Goal: Task Accomplishment & Management: Manage account settings

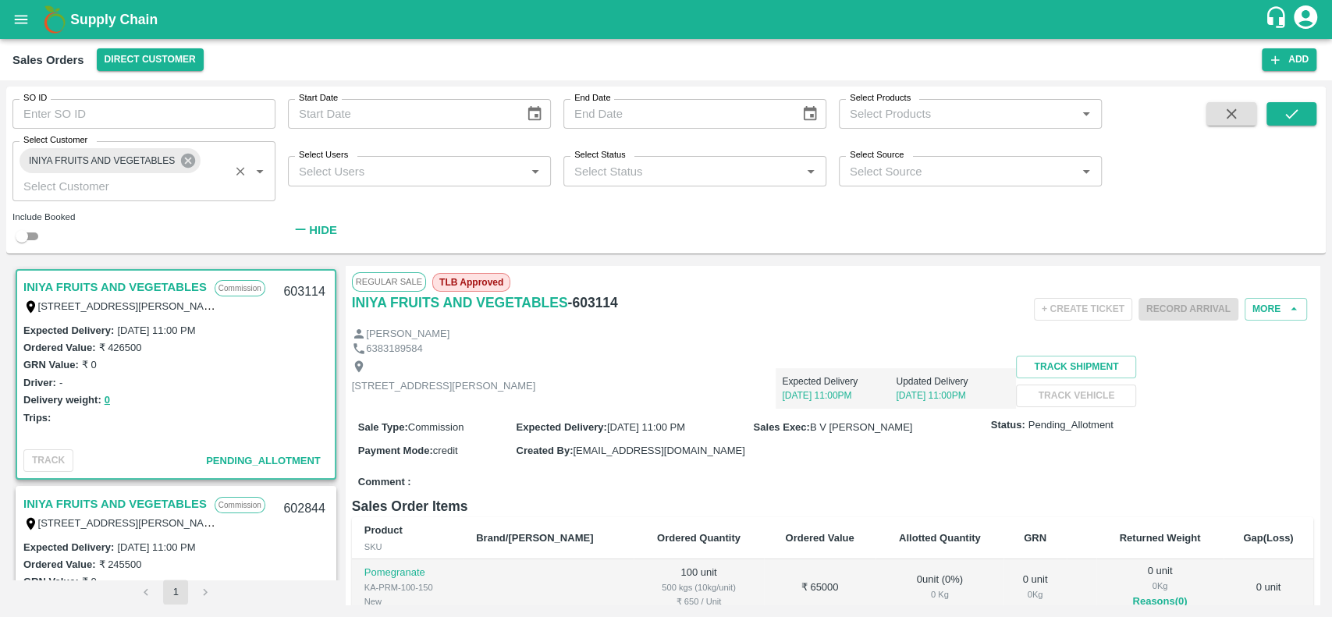
click at [183, 163] on icon at bounding box center [188, 161] width 14 height 14
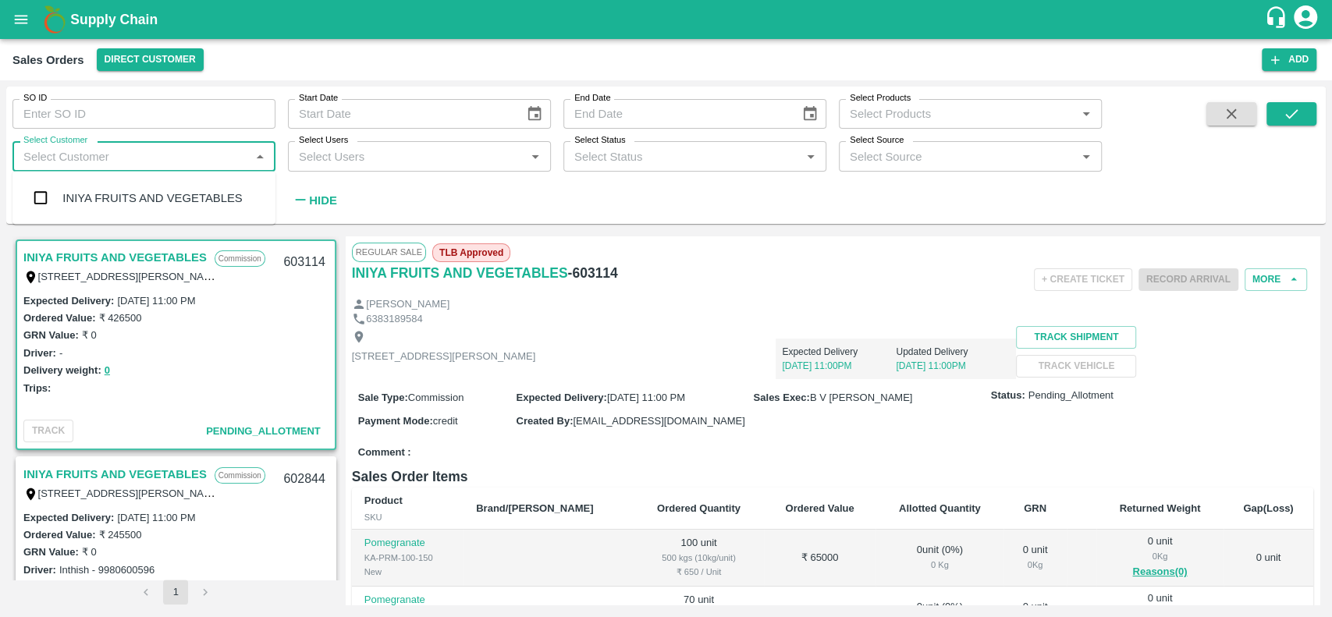
click at [175, 165] on input "Select Customer" at bounding box center [131, 156] width 228 height 20
type input "mkl frui"
type input "602315"
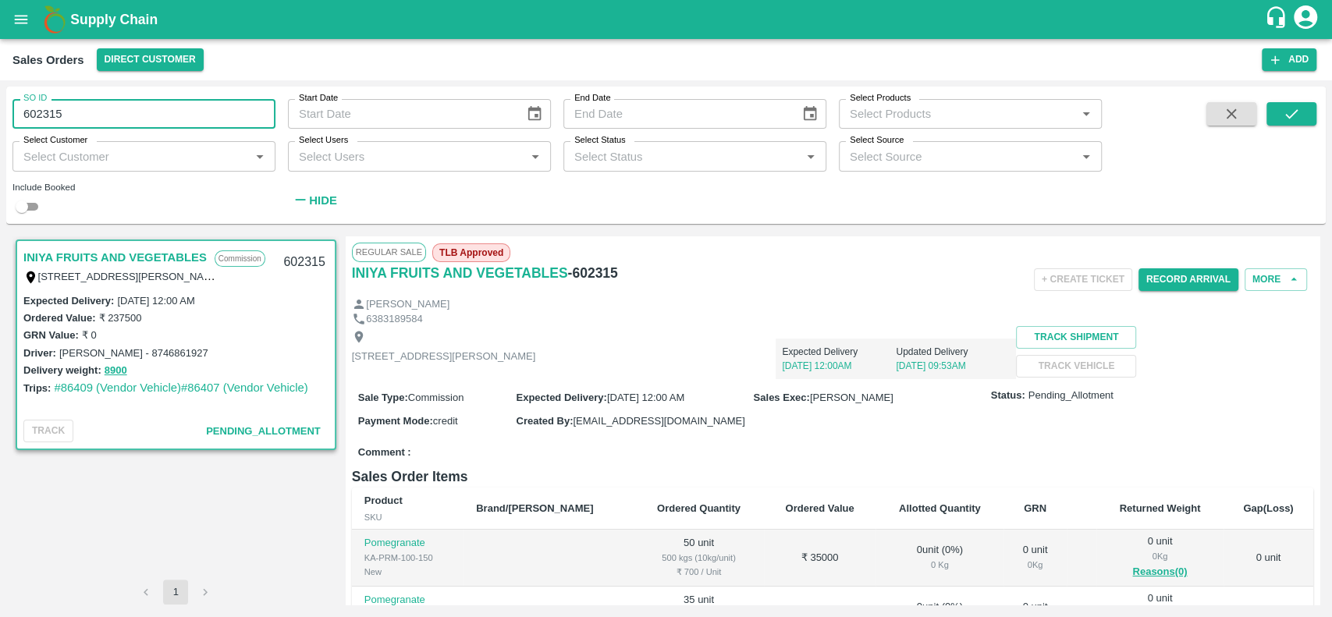
drag, startPoint x: 87, startPoint y: 109, endPoint x: 12, endPoint y: 109, distance: 74.9
click at [12, 109] on input "602315" at bounding box center [143, 114] width 263 height 30
type input "602315"
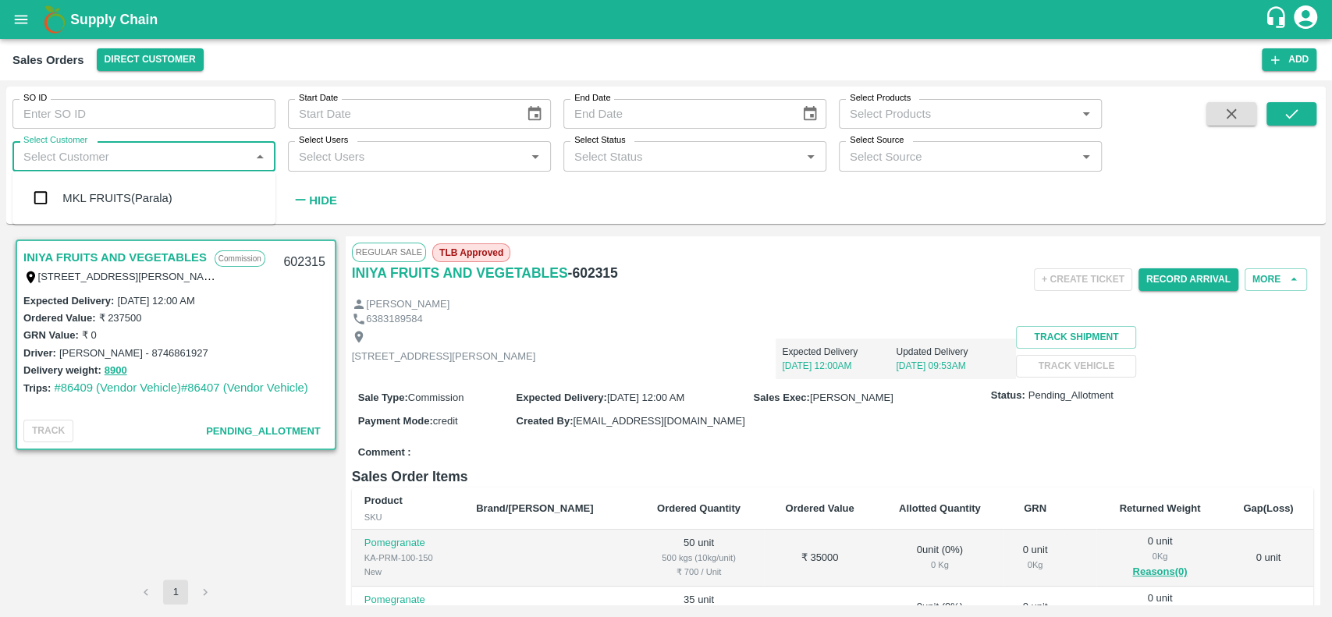
click at [42, 165] on input "Select Customer" at bounding box center [131, 156] width 228 height 20
type input "mkl fruits"
type input "602315"
click at [59, 105] on input "602315" at bounding box center [143, 114] width 263 height 30
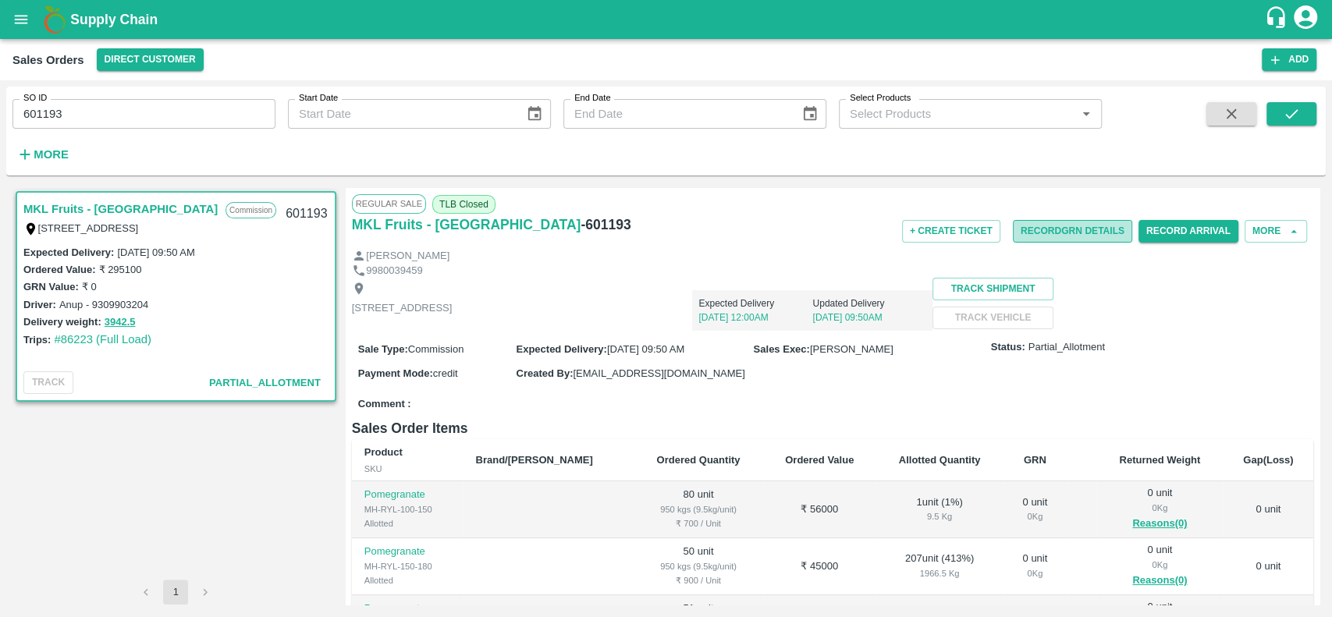
click at [1023, 235] on button "Record GRN Details" at bounding box center [1072, 231] width 119 height 23
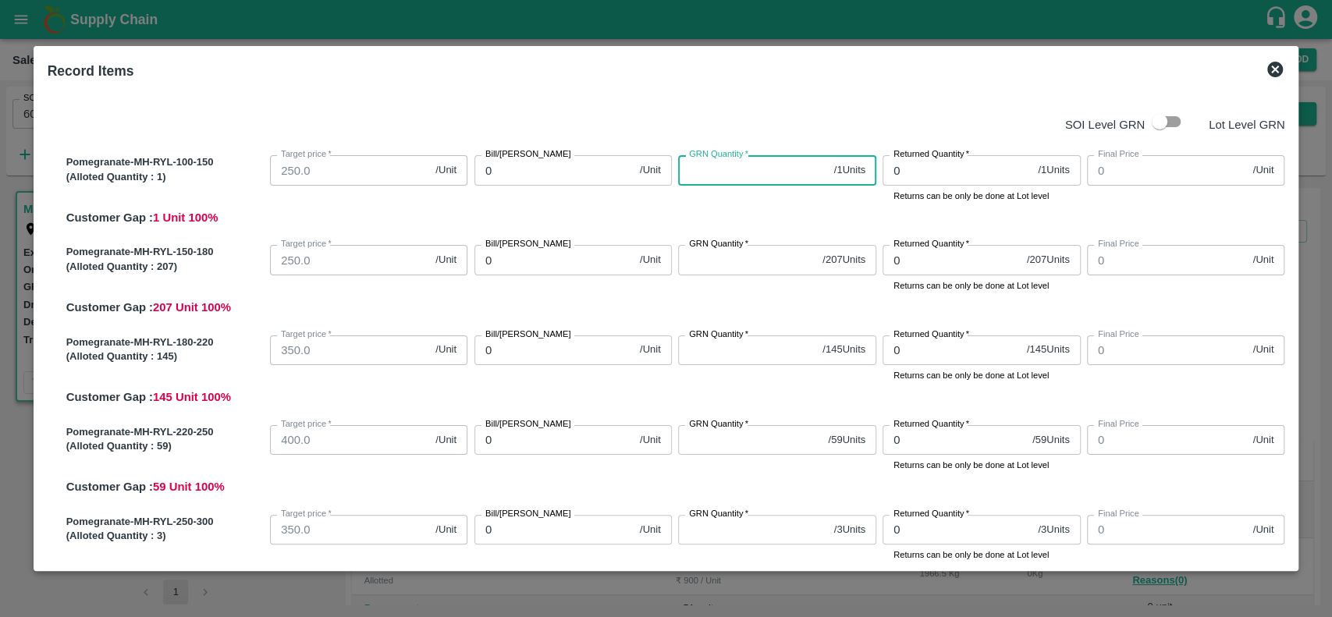
click at [692, 172] on input "GRN Quantity   *" at bounding box center [752, 170] width 149 height 30
type input "1"
click at [567, 177] on input "0" at bounding box center [553, 170] width 159 height 30
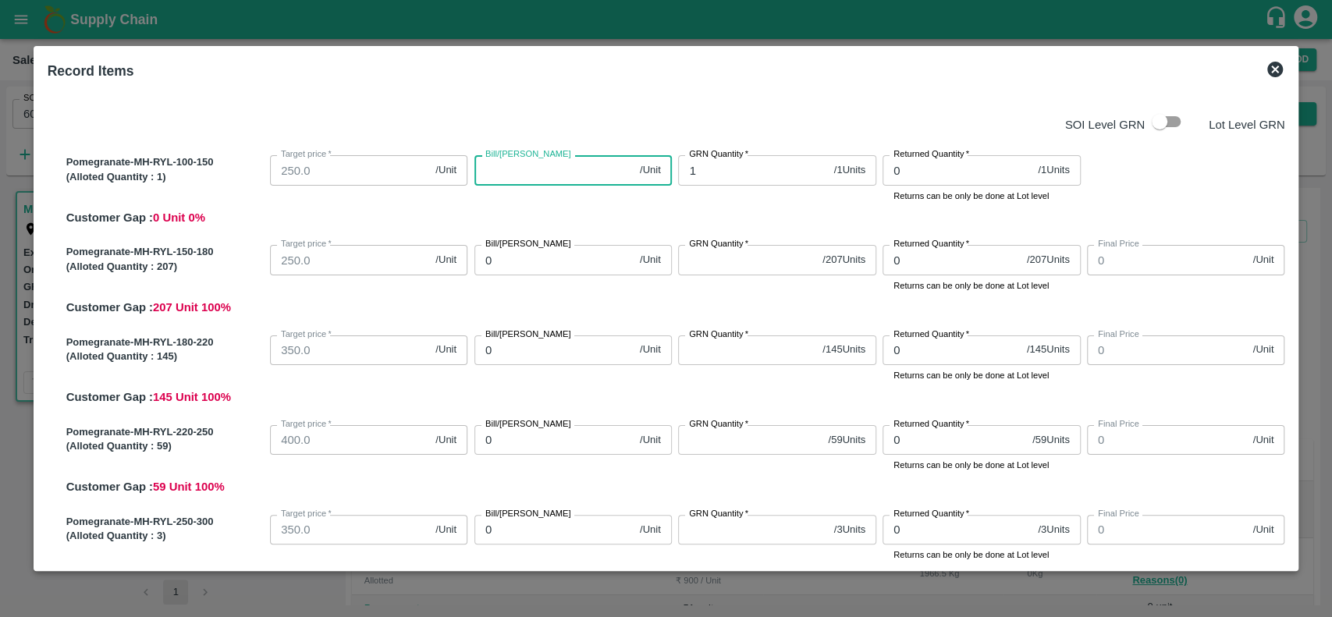
type input "7"
type input "70"
type input "700"
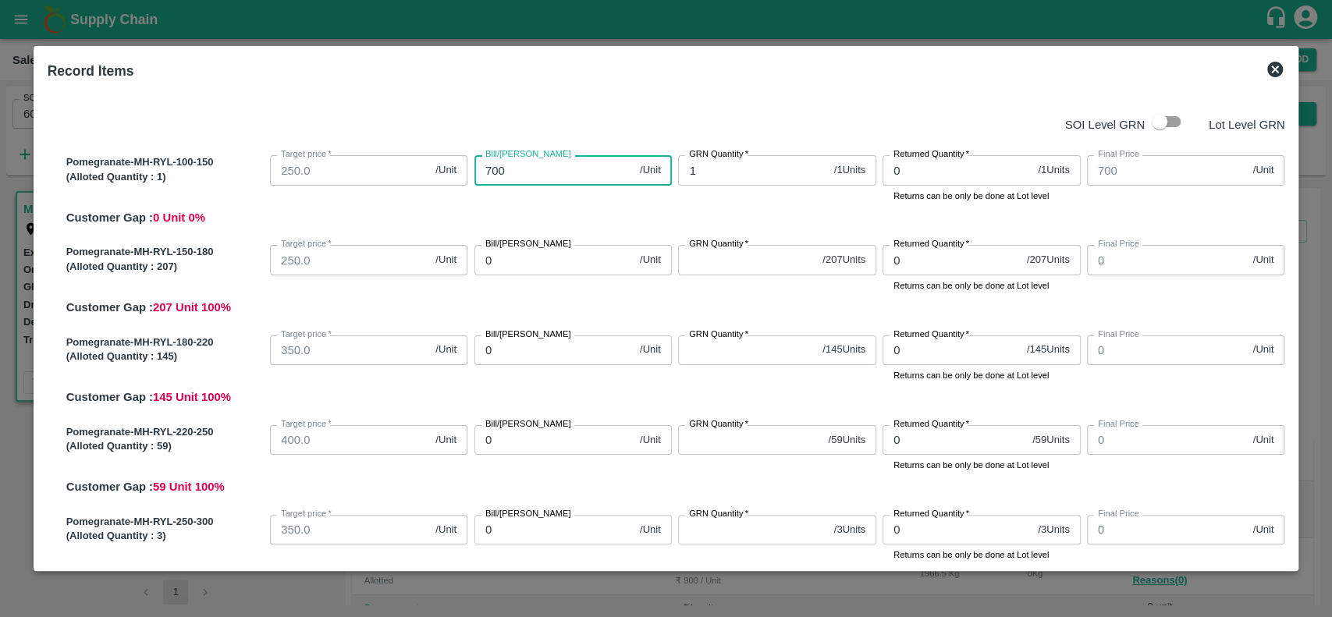
type input "700"
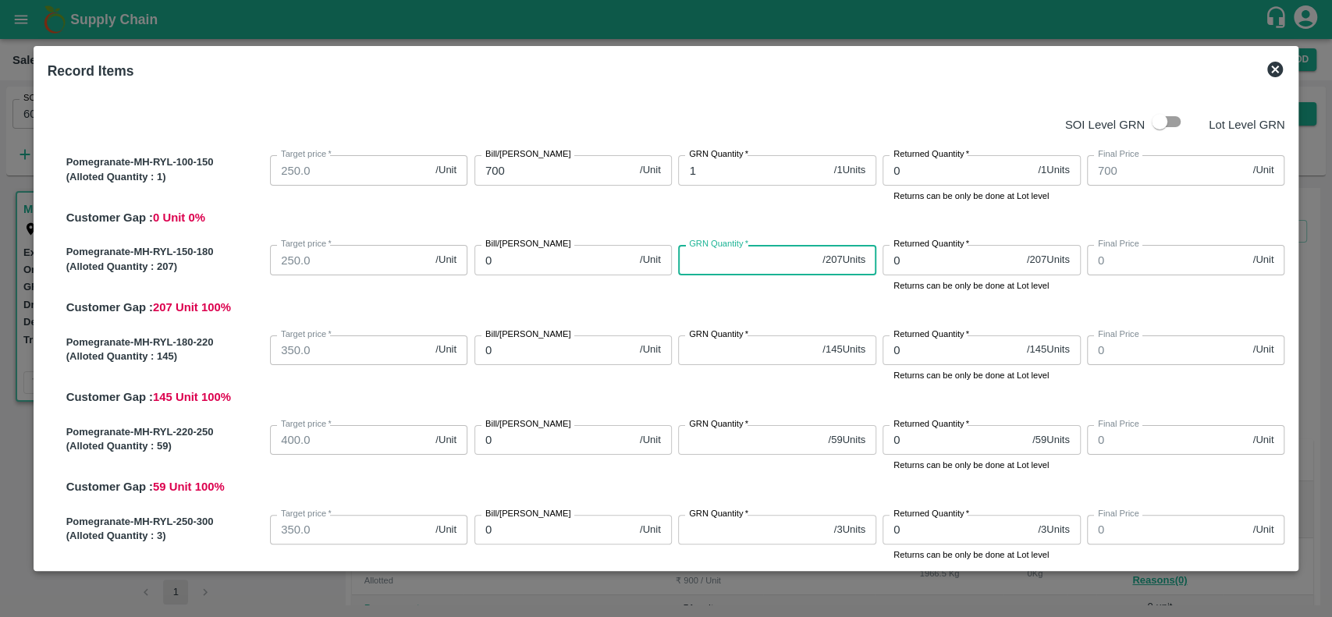
click at [704, 258] on input "GRN Quantity   *" at bounding box center [747, 260] width 138 height 30
type input "2"
type input "20"
type input "207"
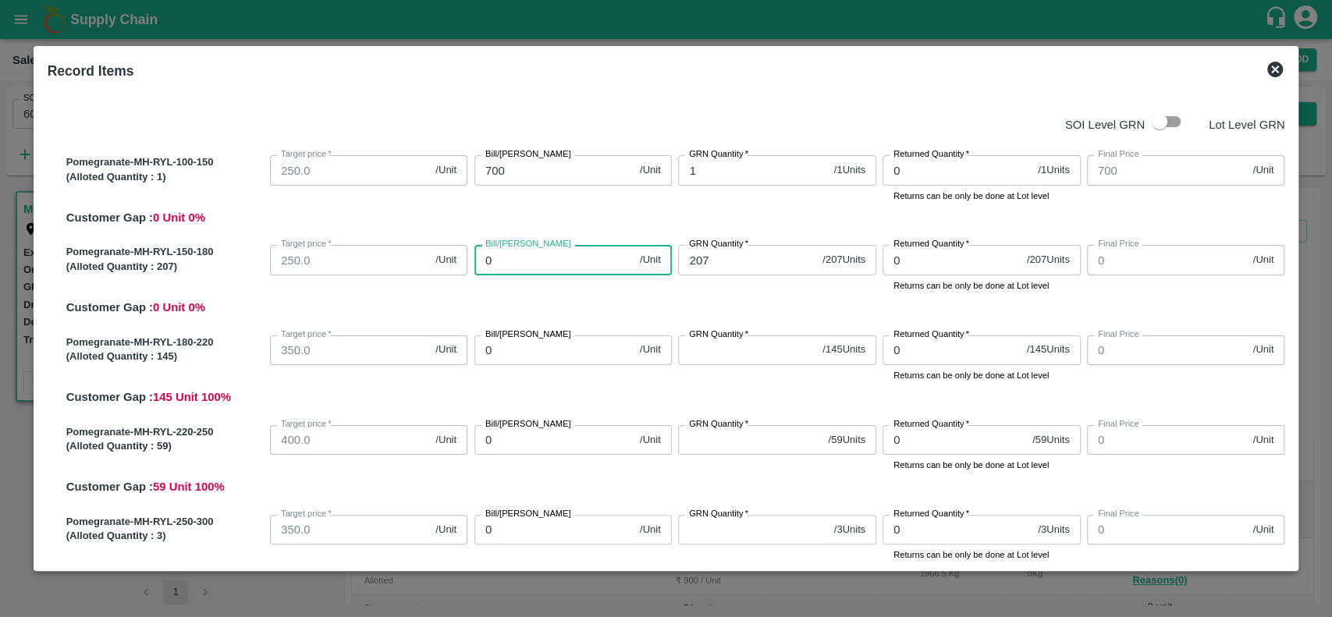
click at [564, 265] on input "0" at bounding box center [553, 260] width 159 height 30
type input "8"
type input "89"
type input "895"
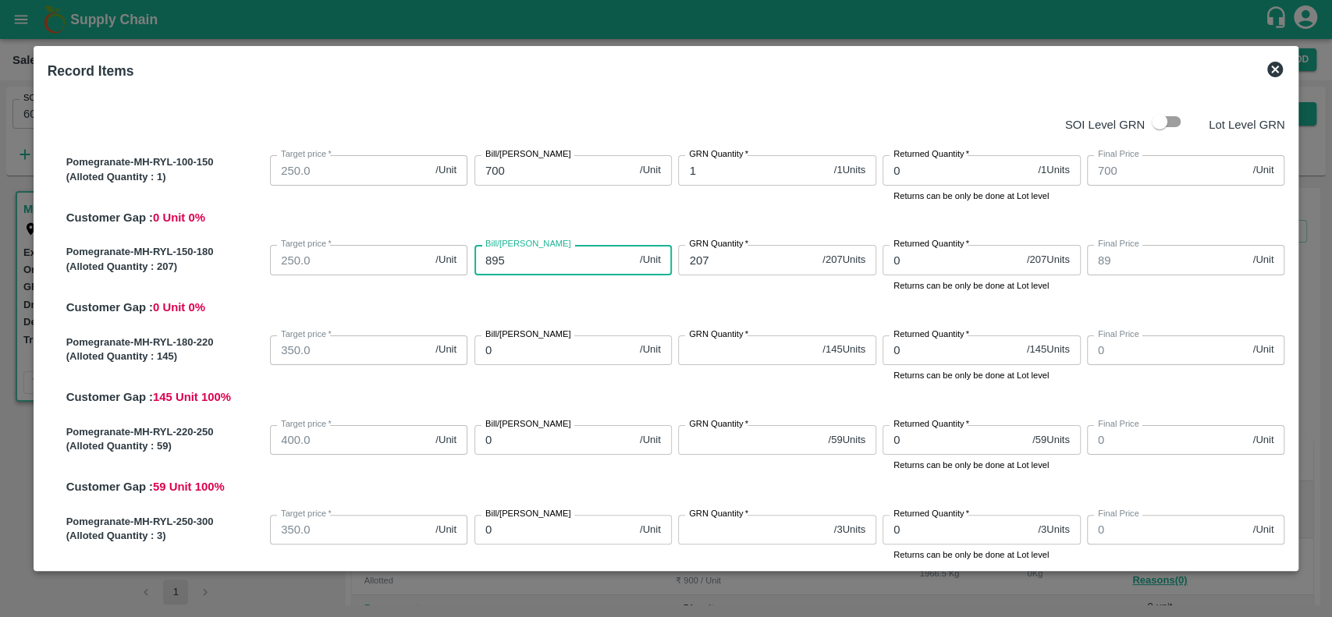
type input "895"
type input "895.6"
type input "895.65"
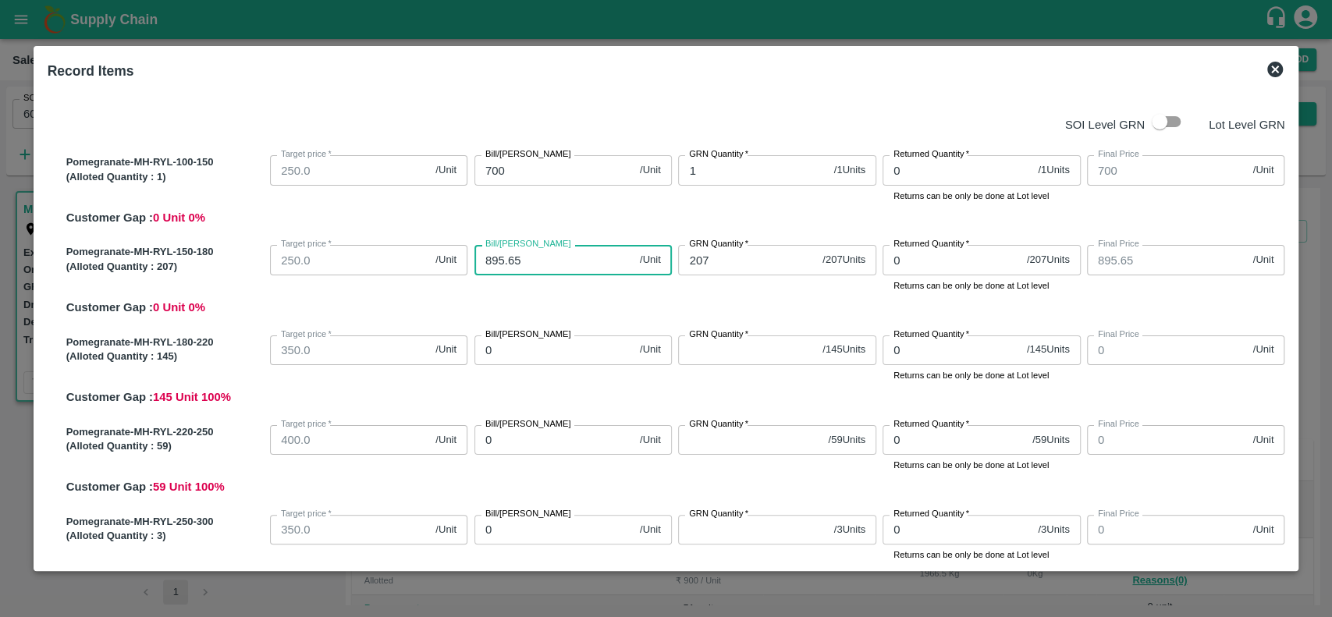
type input "895.652"
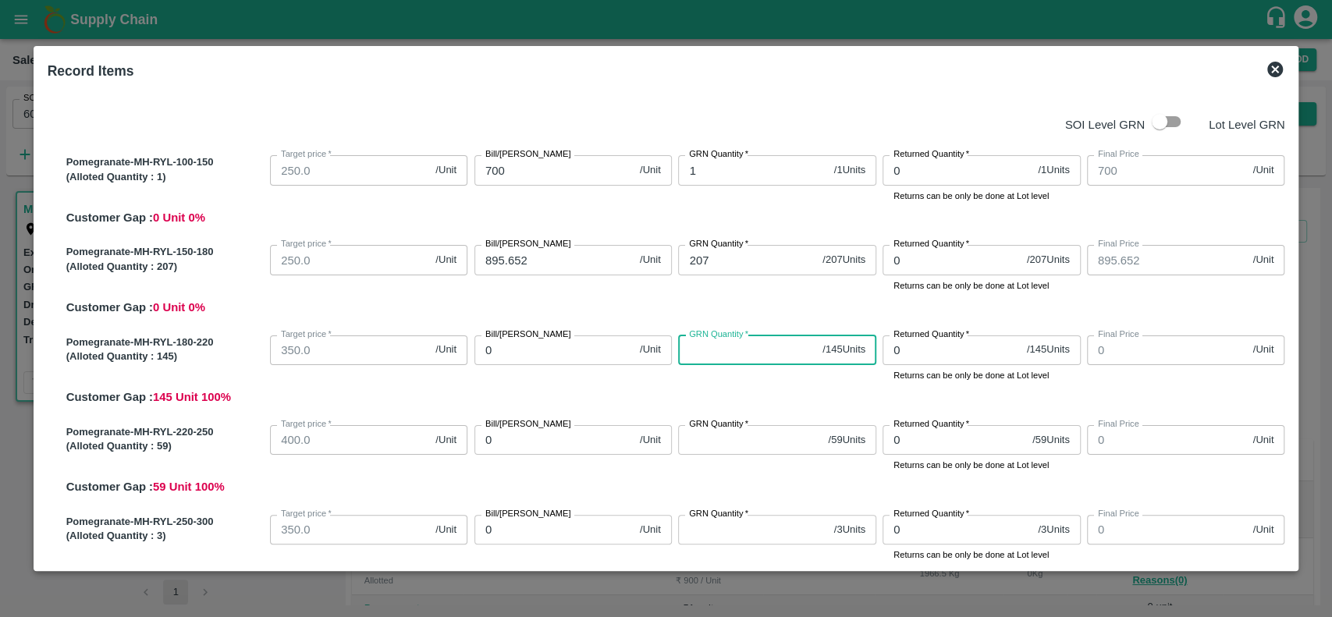
click at [739, 354] on input "GRN Quantity   *" at bounding box center [747, 351] width 138 height 30
type input "1"
type input "14"
type input "145"
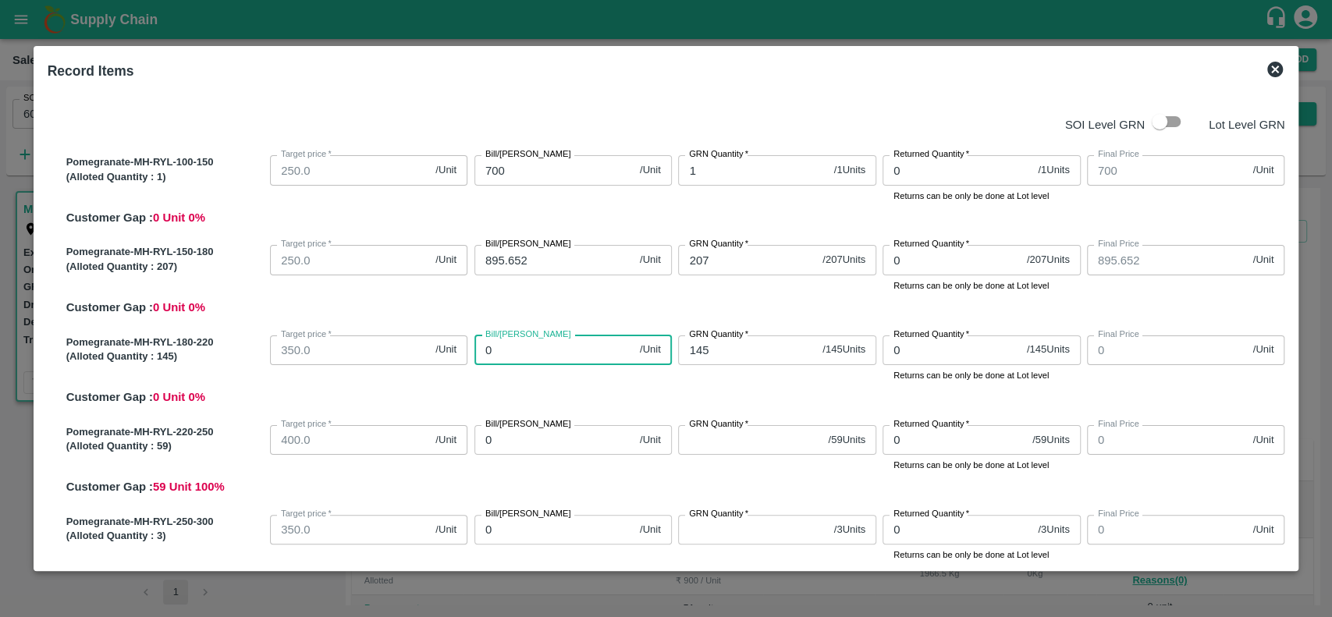
click at [569, 343] on input "0" at bounding box center [553, 351] width 159 height 30
type input "1"
type input "10"
type input "105"
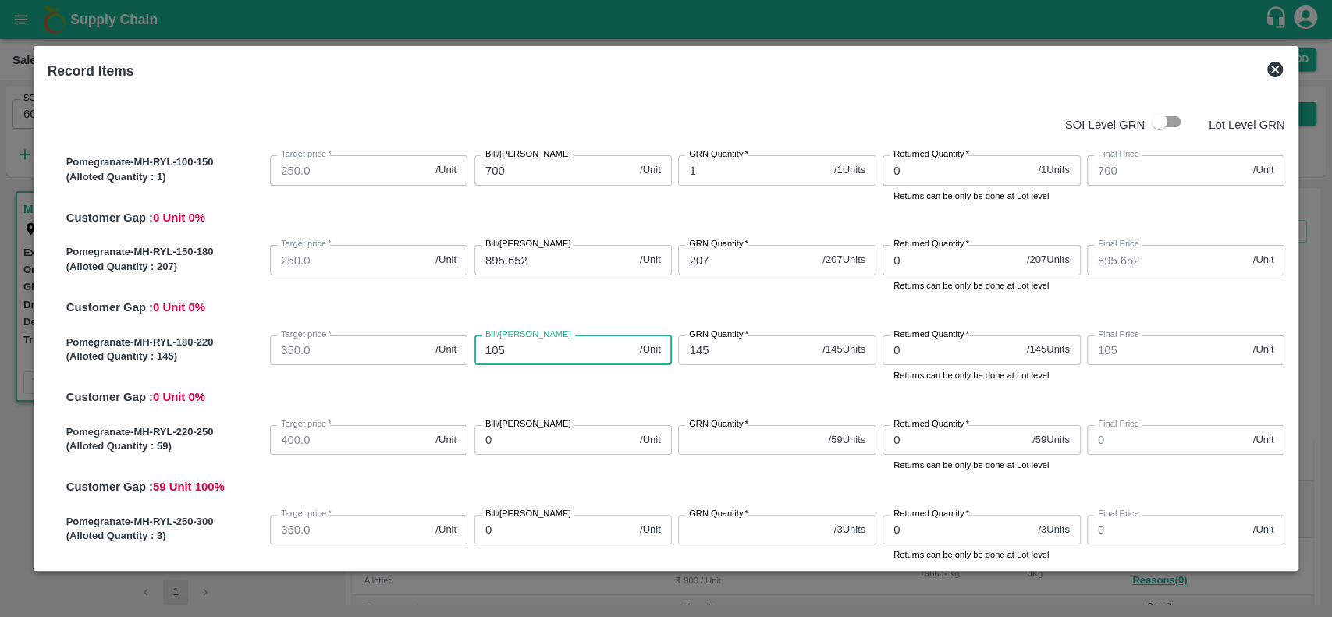
type input "1057"
type input "1057.2"
type input "1057.24"
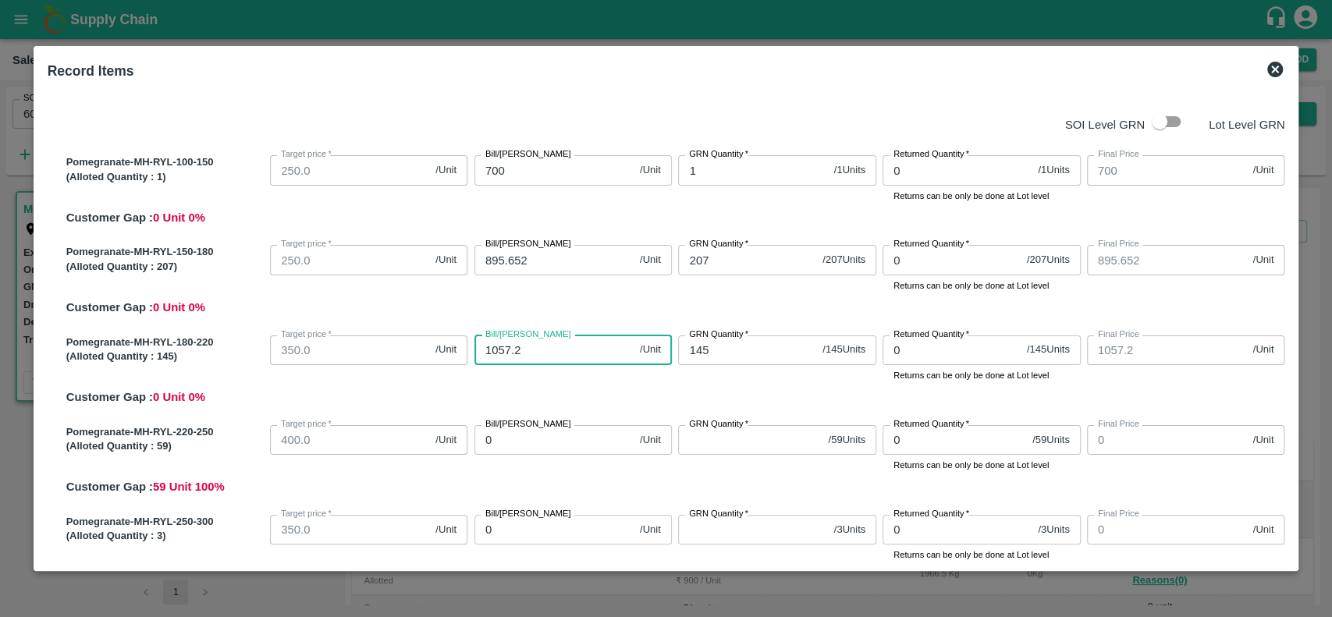
type input "1057.24"
type input "1057.241"
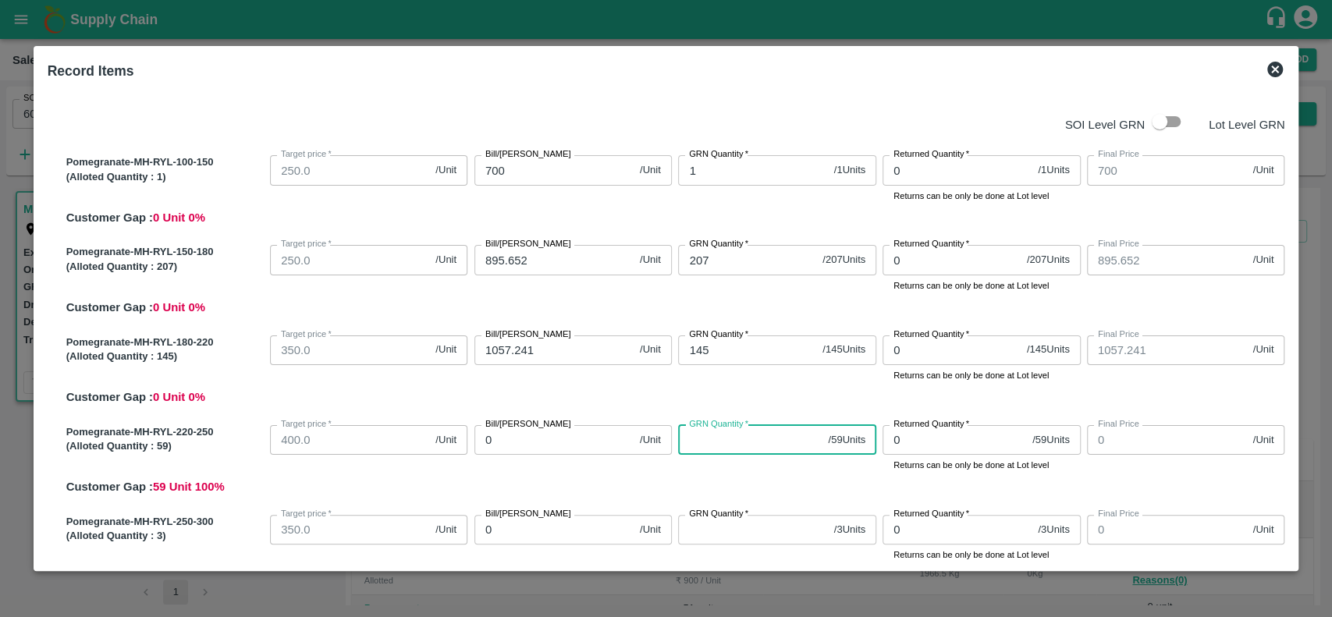
click at [718, 447] on input "GRN Quantity   *" at bounding box center [750, 440] width 144 height 30
type input "5"
type input "59"
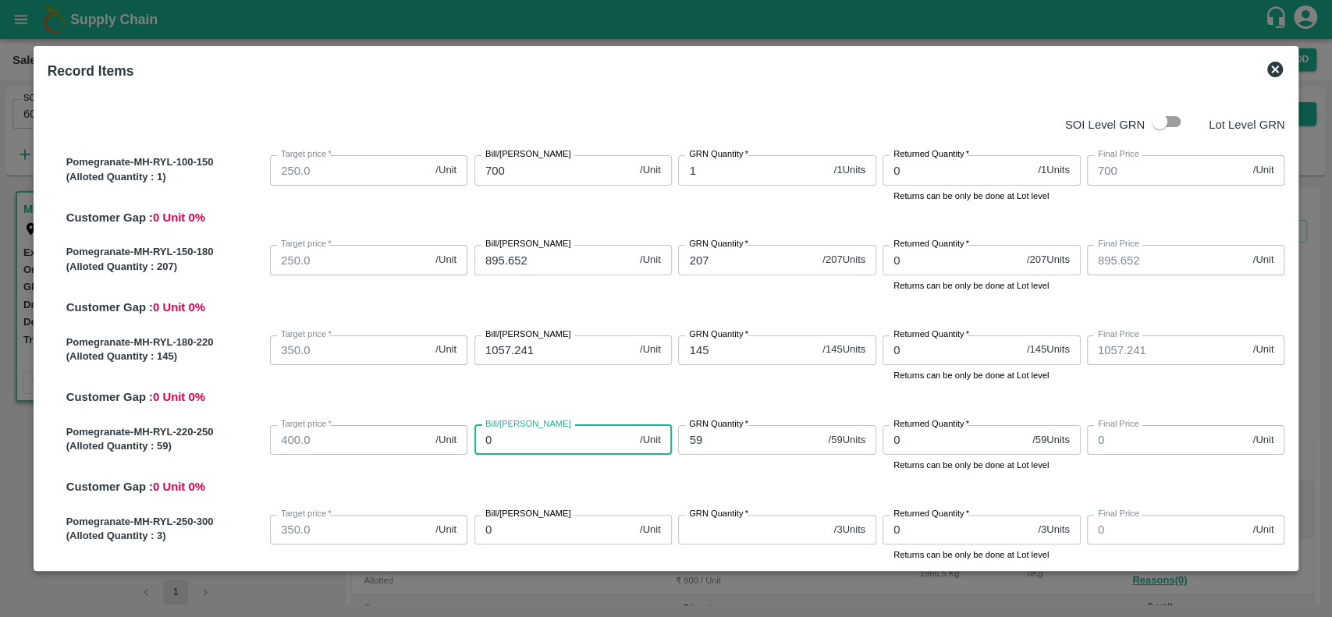
click at [542, 440] on input "0" at bounding box center [553, 440] width 159 height 30
click at [616, 480] on div "Pomegranate-MH-RYL-220-250 (Alloted Quantity : 59 ) Target price   * 400.0 /Uni…" at bounding box center [672, 457] width 1225 height 77
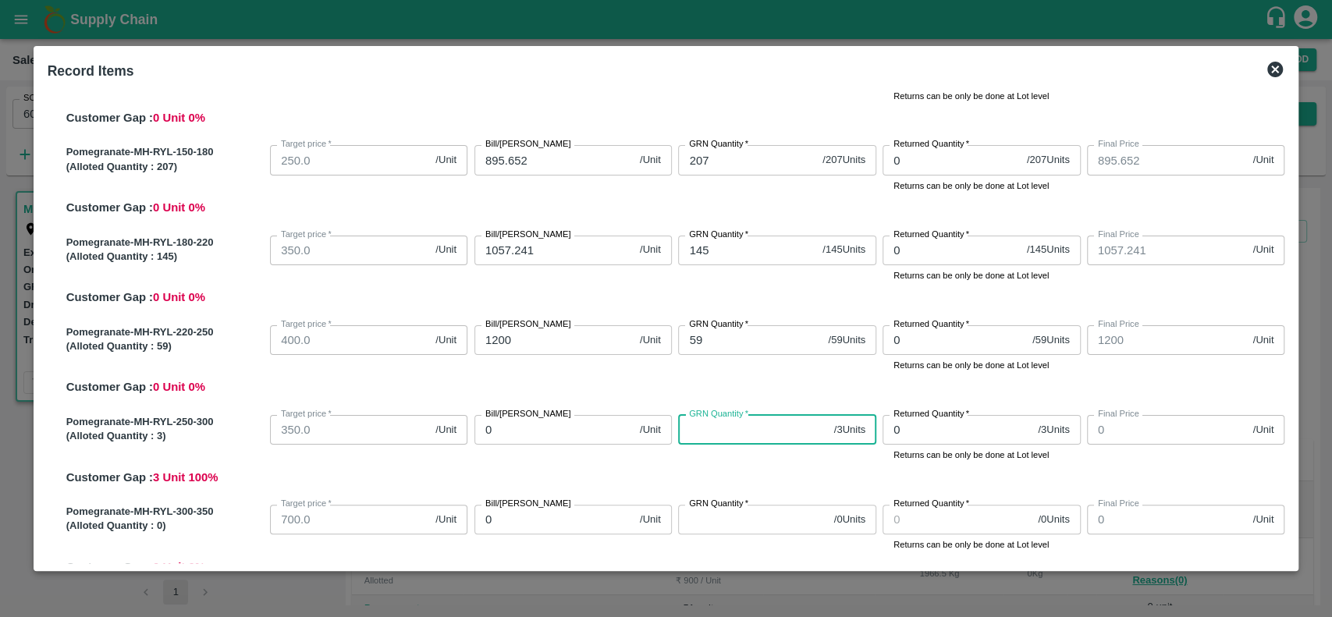
click at [714, 435] on input "GRN Quantity   *" at bounding box center [752, 430] width 149 height 30
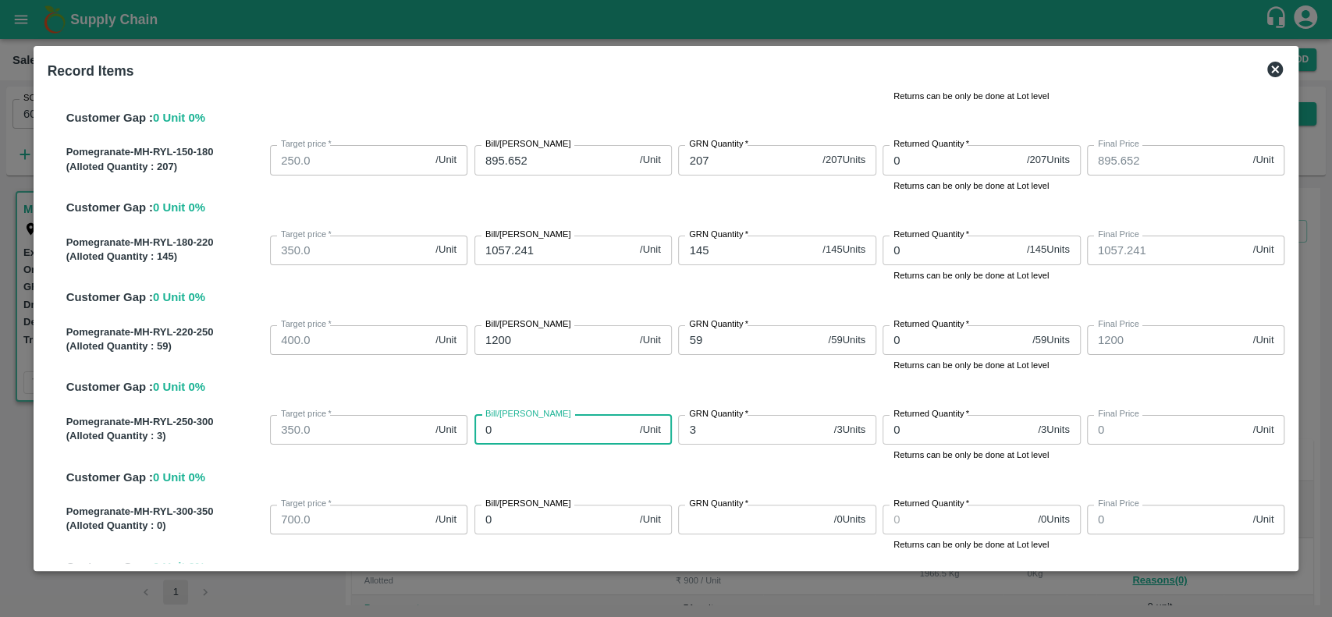
click at [535, 429] on input "0" at bounding box center [553, 430] width 159 height 30
click at [606, 480] on div "Pomegranate-MH-RYL-250-300 (Alloted Quantity : 3 ) Target price   * 350.0 /Unit…" at bounding box center [672, 447] width 1225 height 77
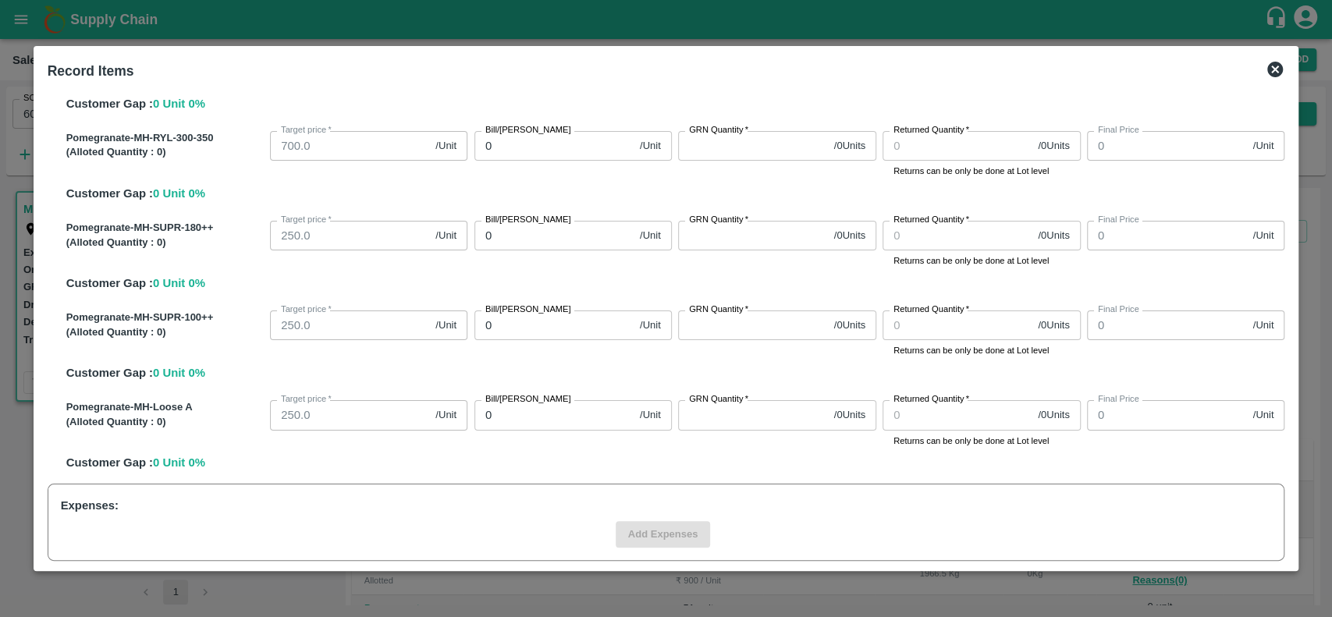
scroll to position [476, 0]
click at [696, 228] on input "GRN Quantity   *" at bounding box center [752, 234] width 149 height 30
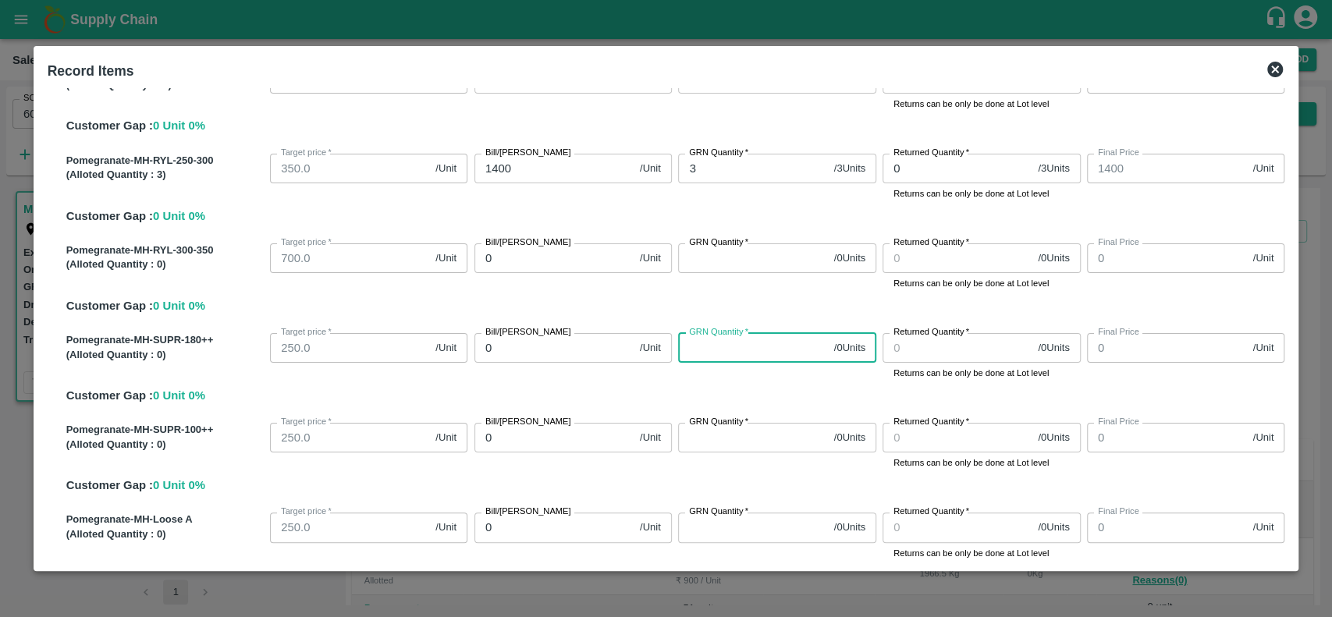
scroll to position [360, 0]
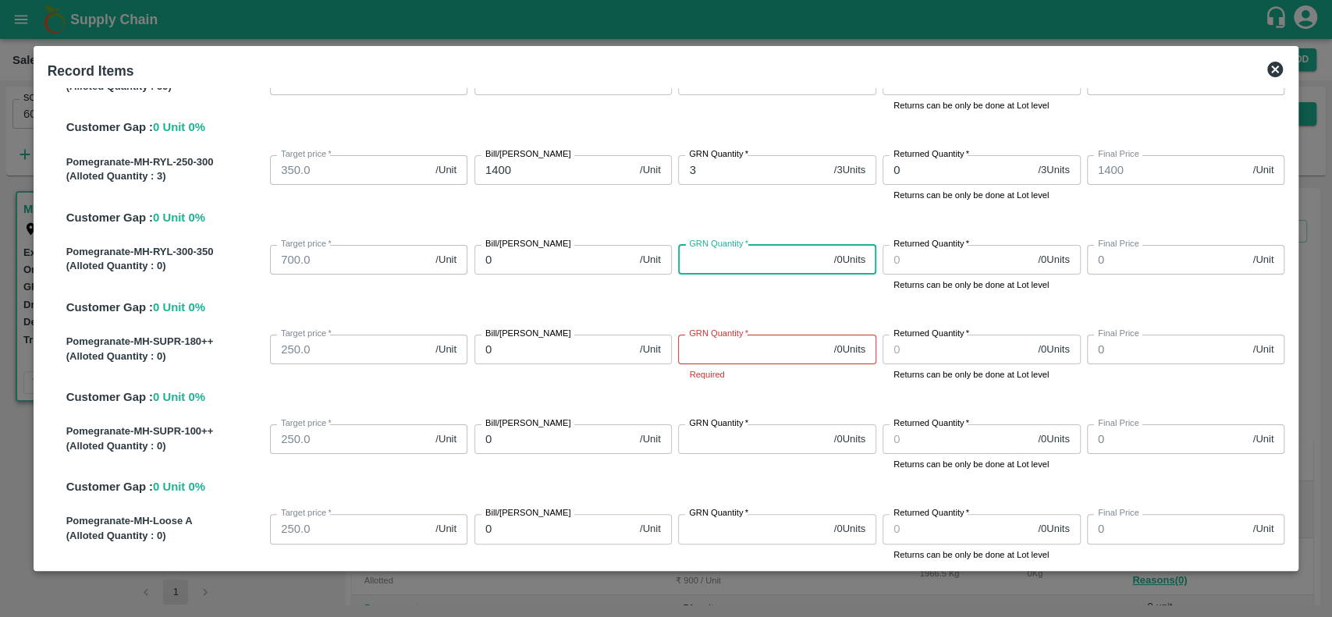
click at [704, 267] on input "GRN Quantity   *" at bounding box center [752, 260] width 149 height 30
click at [568, 262] on input "0" at bounding box center [553, 260] width 159 height 30
click at [717, 345] on input "GRN Quantity   *" at bounding box center [752, 350] width 149 height 30
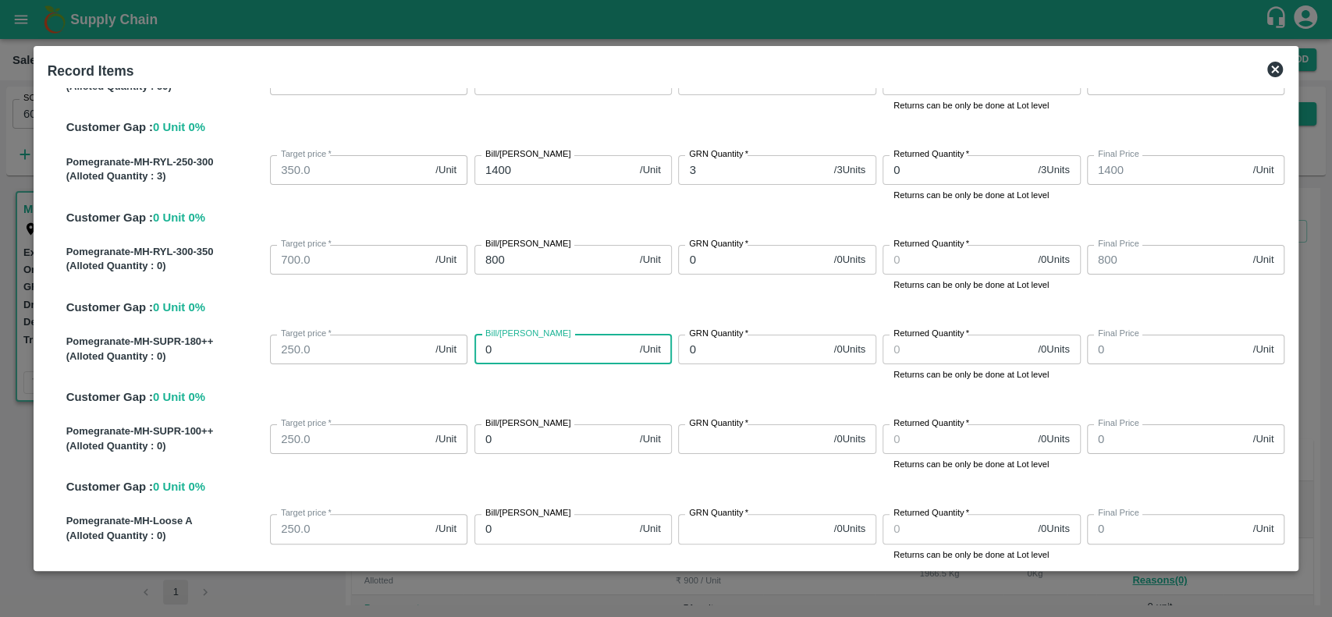
click at [560, 355] on input "0" at bounding box center [553, 350] width 159 height 30
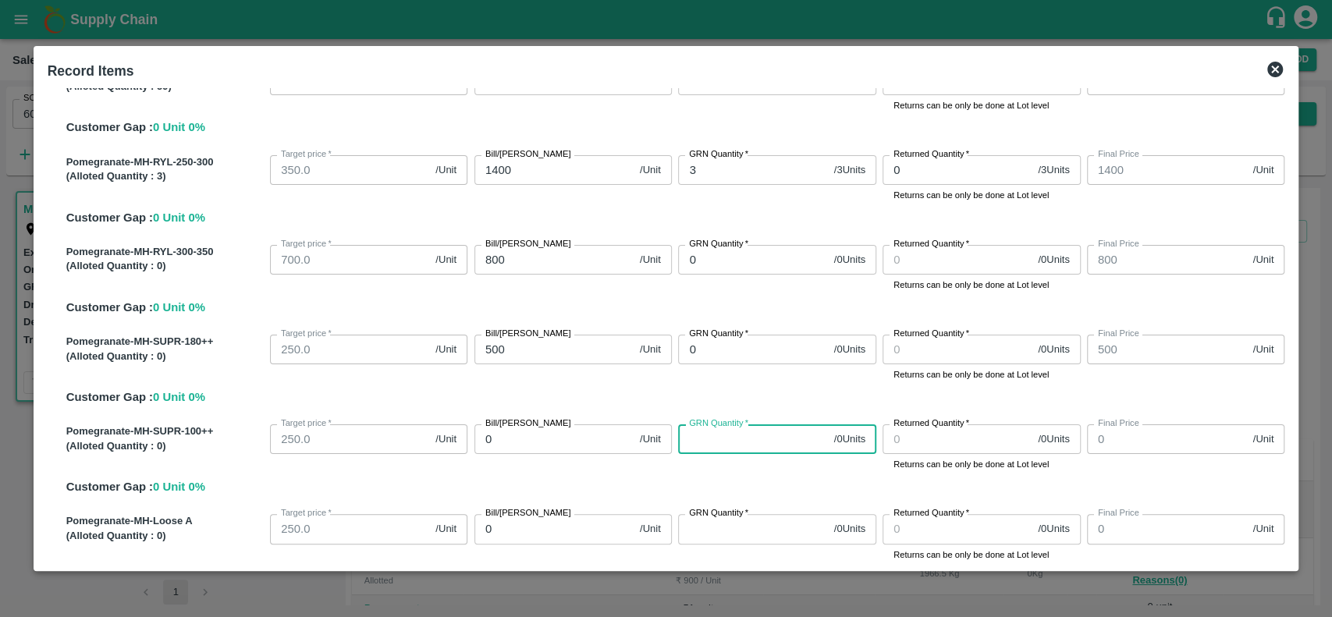
click at [767, 453] on input "GRN Quantity   *" at bounding box center [752, 440] width 149 height 30
click at [560, 446] on input "0" at bounding box center [553, 440] width 159 height 30
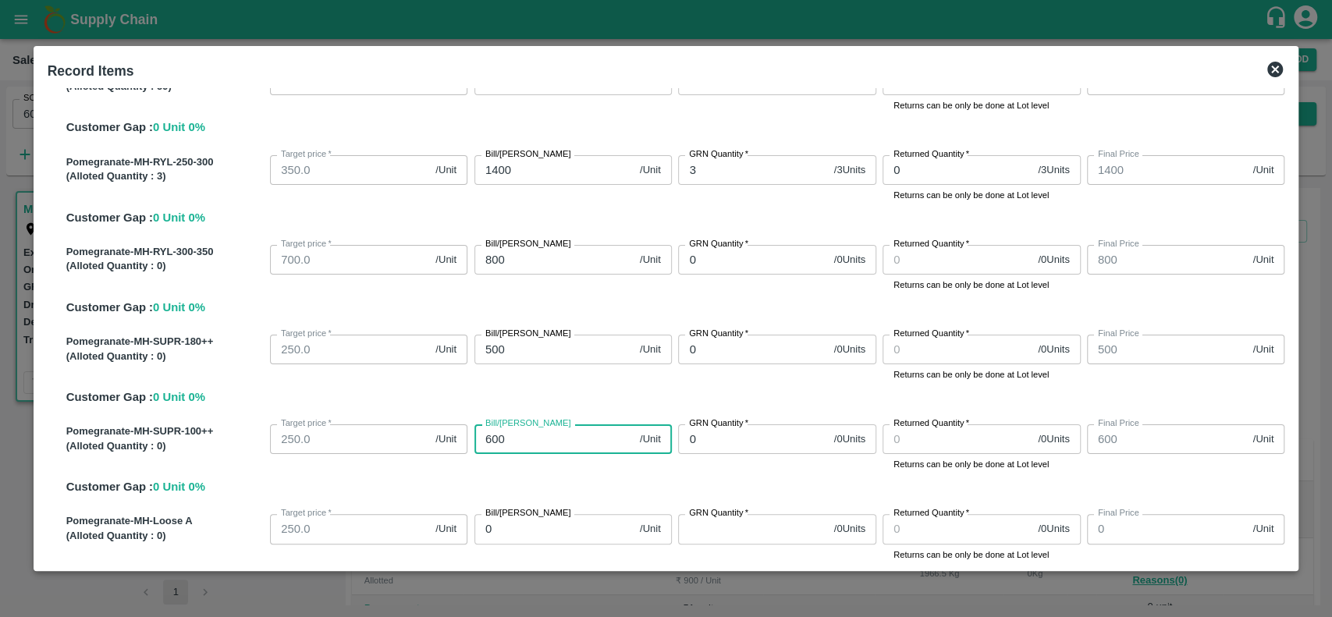
click at [610, 456] on div "Bill/[PERSON_NAME] 600 /Unit Bill/[PERSON_NAME]" at bounding box center [570, 445] width 204 height 54
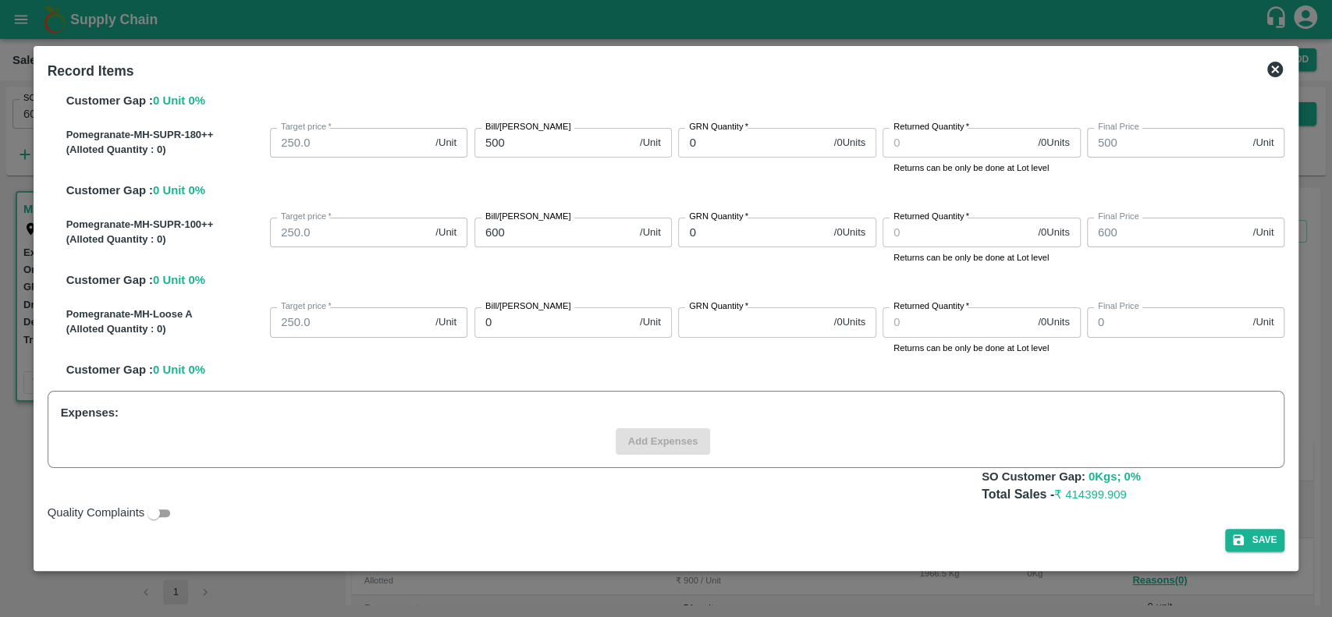
click at [704, 326] on input "GRN Quantity   *" at bounding box center [752, 322] width 149 height 30
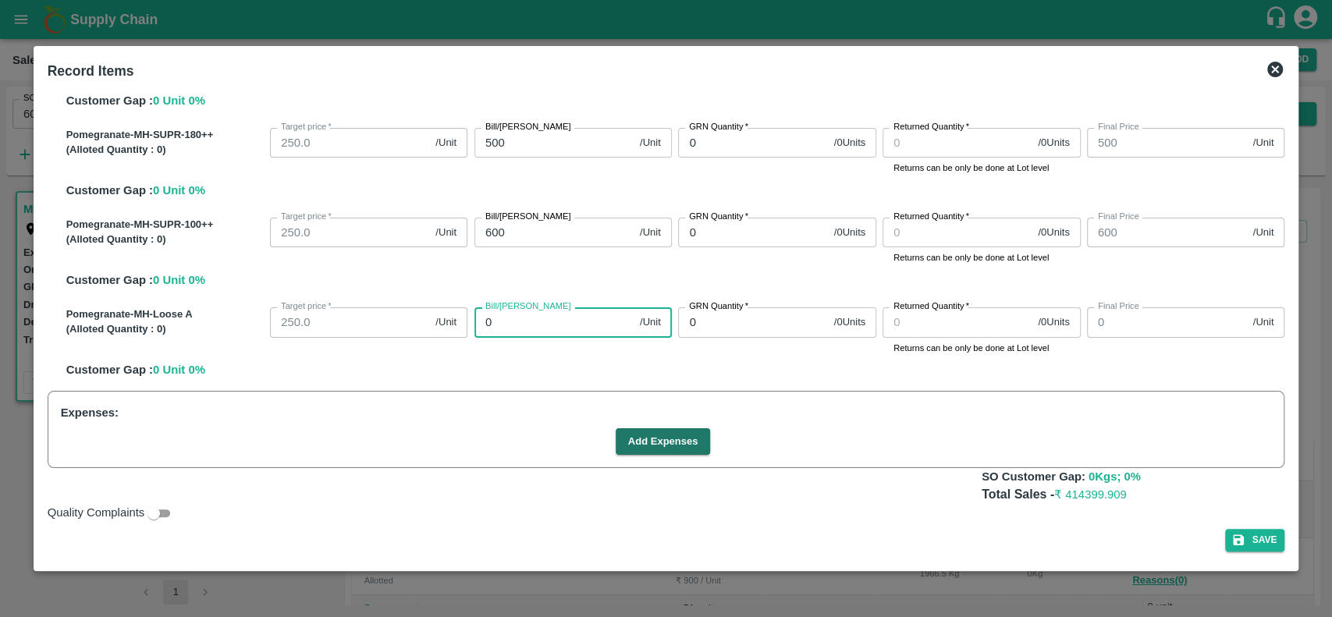
click at [579, 323] on input "0" at bounding box center [553, 322] width 159 height 30
click at [616, 354] on div "Bill/[PERSON_NAME] 500 /Unit Bill/[PERSON_NAME]" at bounding box center [570, 328] width 204 height 54
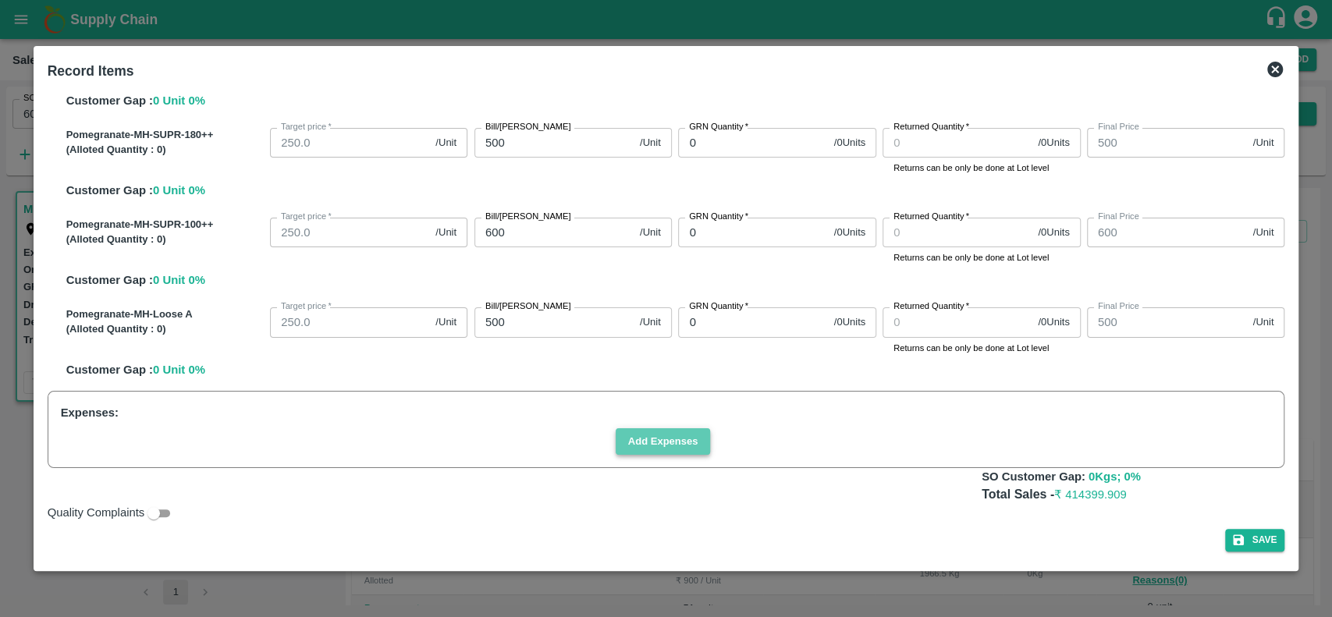
click at [636, 442] on button "Add Expenses" at bounding box center [663, 441] width 95 height 27
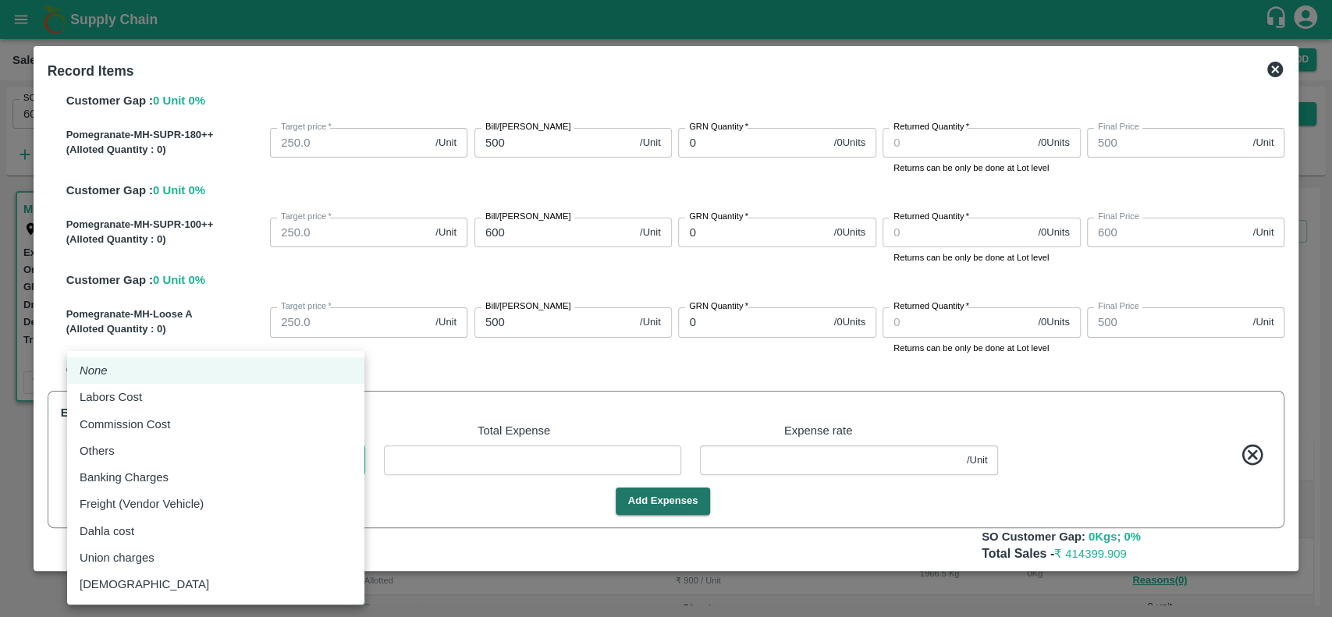
click at [183, 468] on body "Supply Chain Sales Orders Direct Customer Add SO ID 601193 SO ID Start Date Sta…" at bounding box center [666, 308] width 1332 height 617
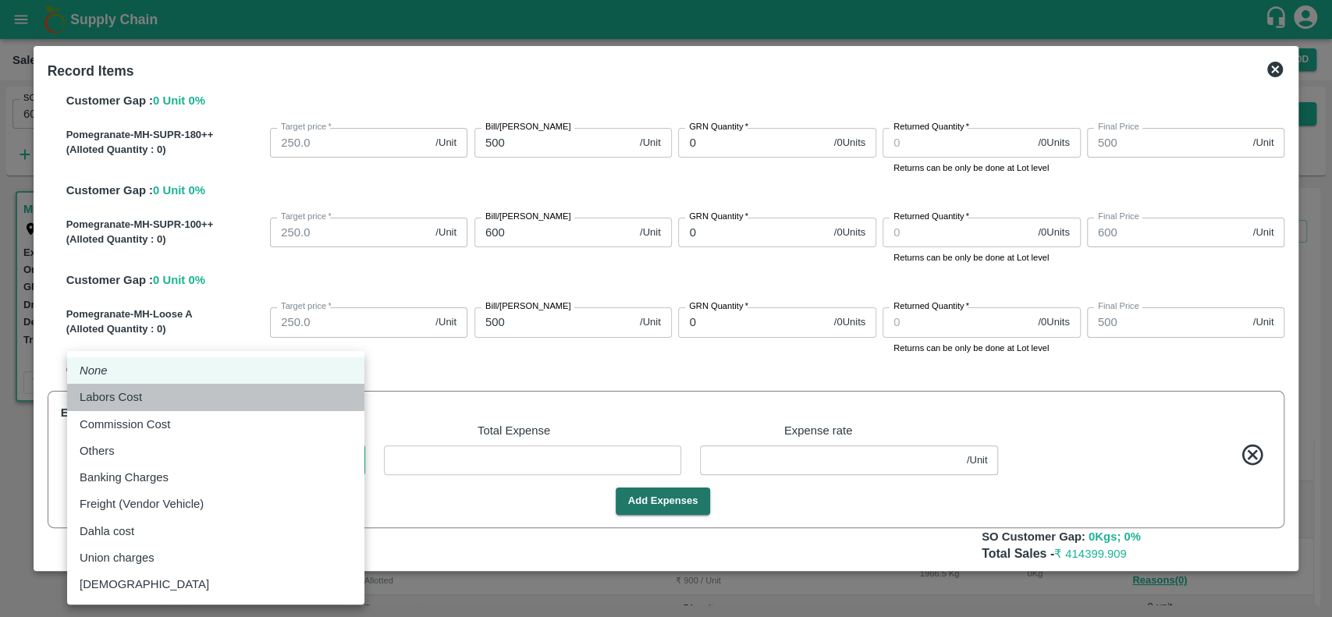
click at [172, 400] on div "Labors Cost" at bounding box center [216, 397] width 272 height 17
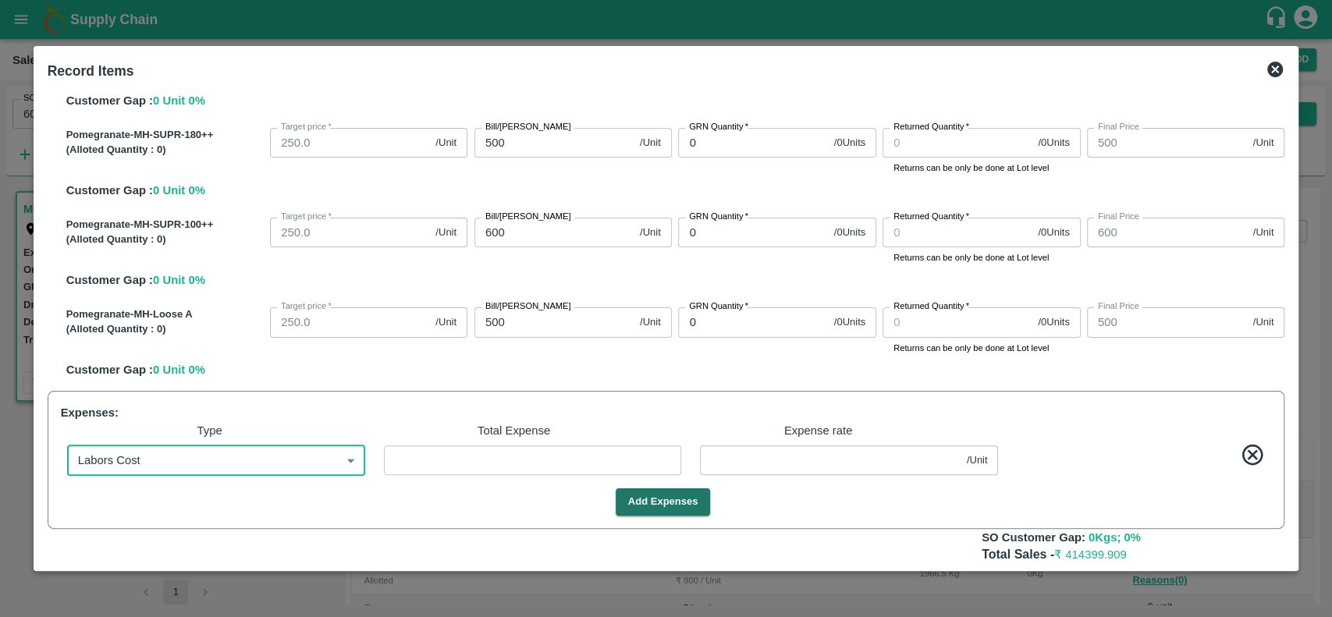
click at [407, 464] on input "number" at bounding box center [533, 461] width 298 height 30
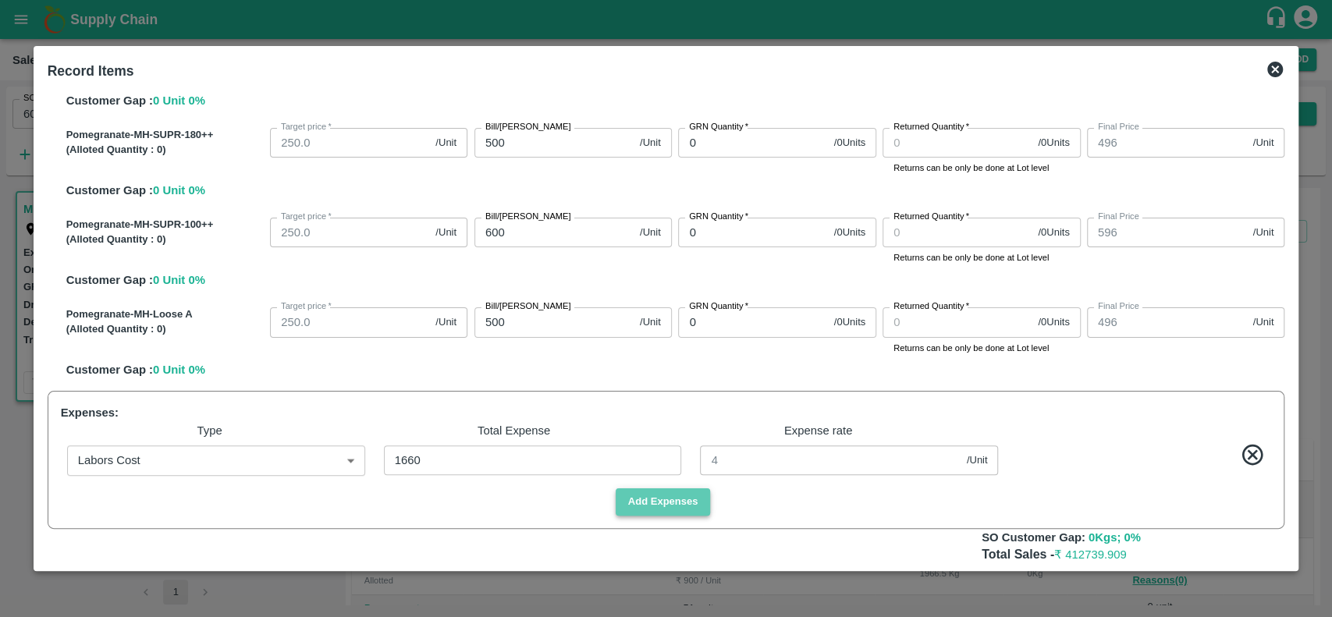
click at [638, 496] on button "Add Expenses" at bounding box center [663, 502] width 95 height 27
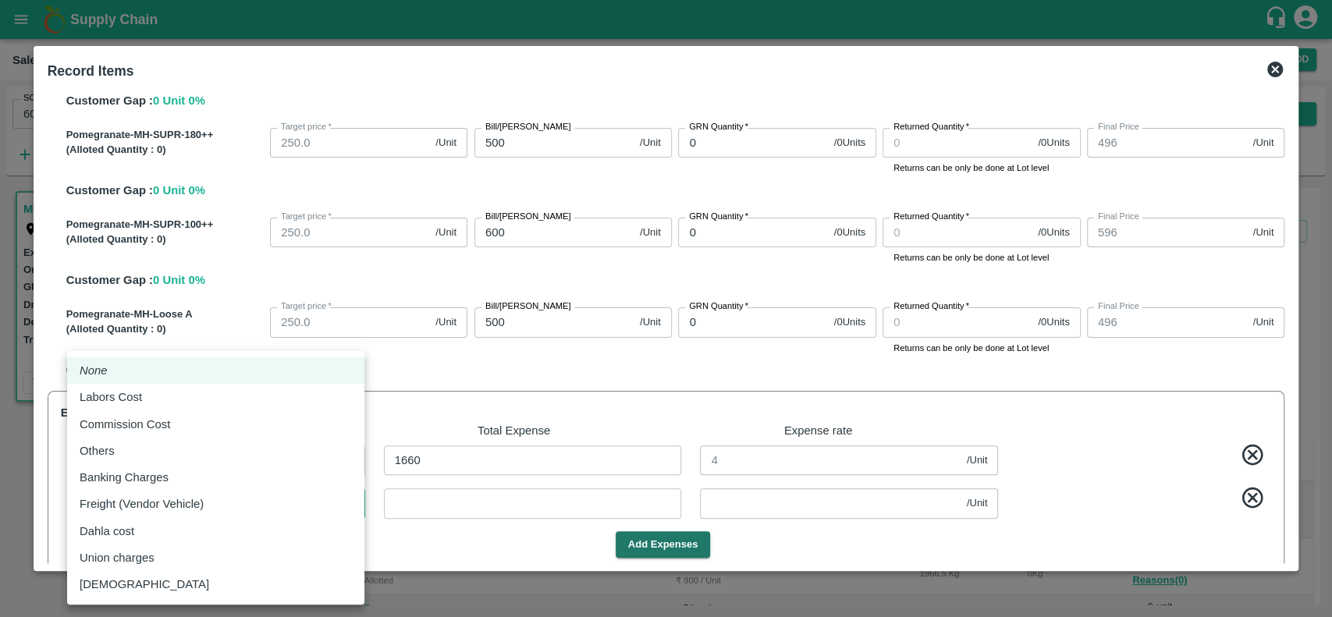
click at [235, 509] on body "Supply Chain Sales Orders Direct Customer Add SO ID 601193 SO ID Start Date Sta…" at bounding box center [666, 308] width 1332 height 617
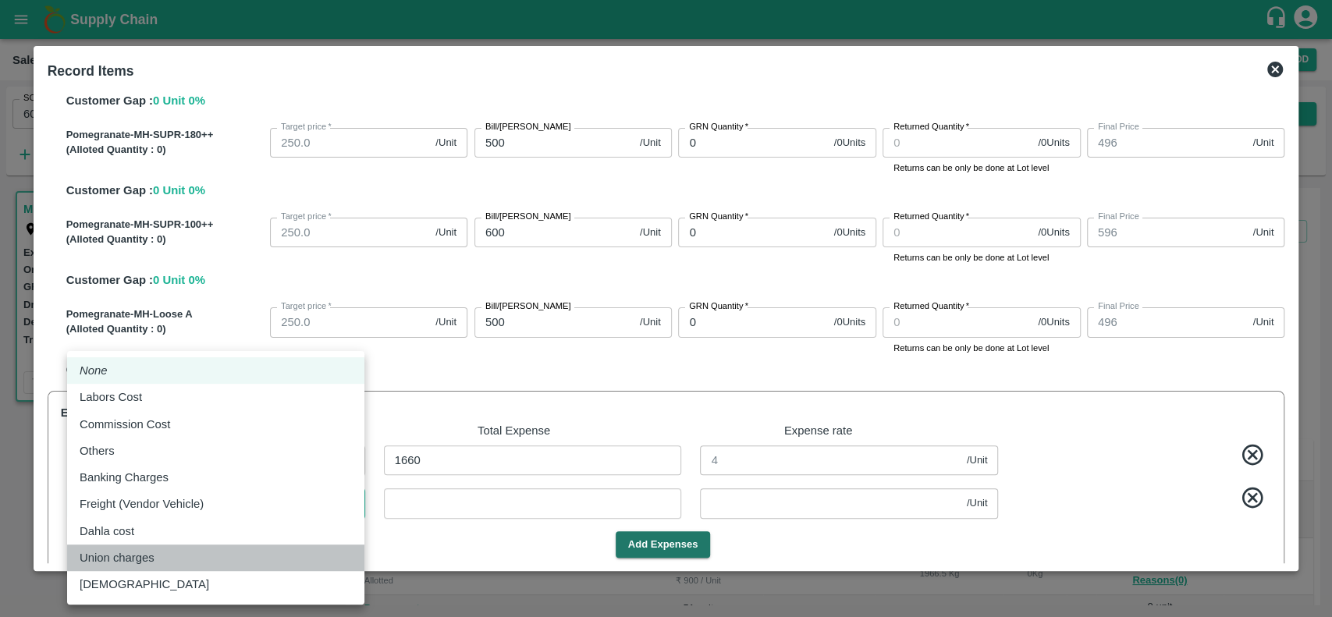
click at [219, 554] on div "Union charges" at bounding box center [216, 557] width 272 height 17
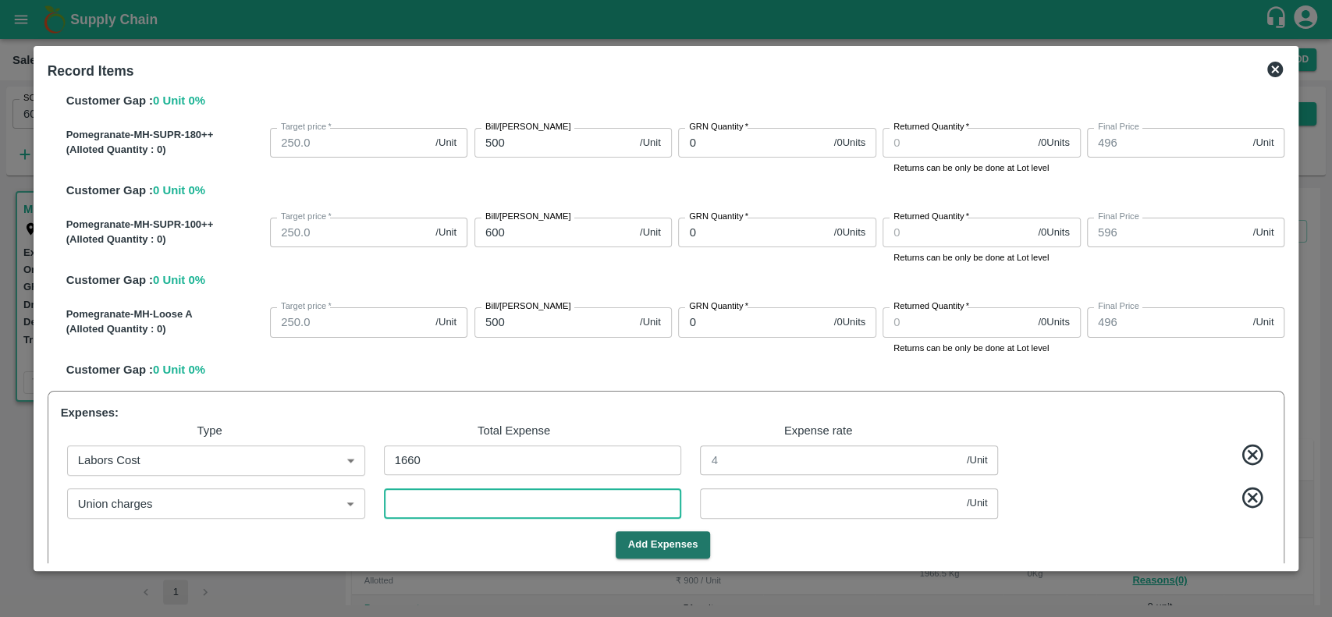
click at [414, 492] on input "number" at bounding box center [533, 504] width 298 height 30
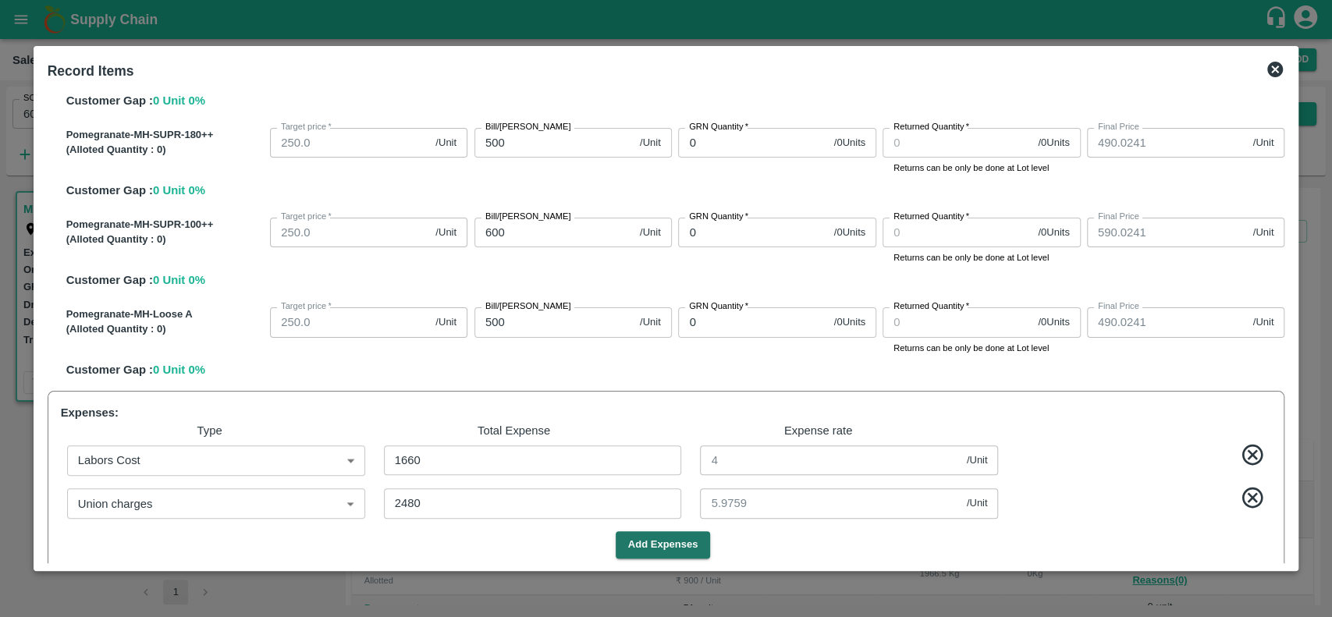
click at [763, 520] on div "Union charges Union charges ​ 2480 ​ 5.9759 /Unit ​" at bounding box center [663, 500] width 1217 height 49
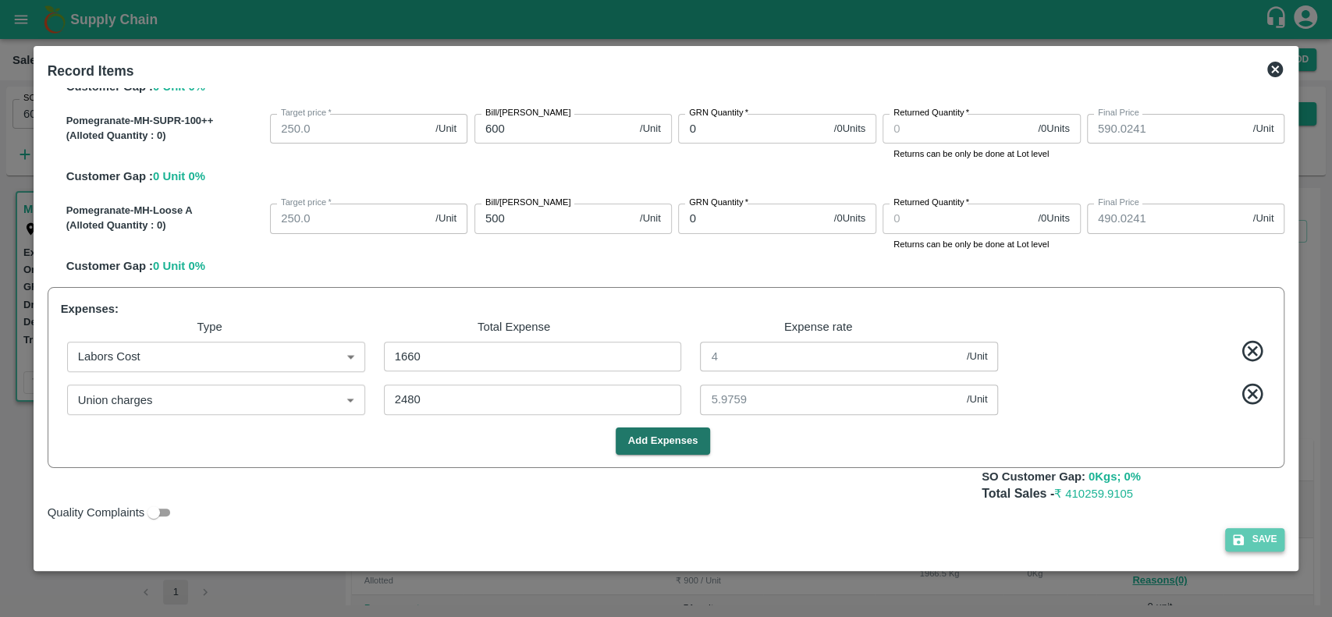
click at [1259, 539] on button "Save" at bounding box center [1254, 539] width 59 height 23
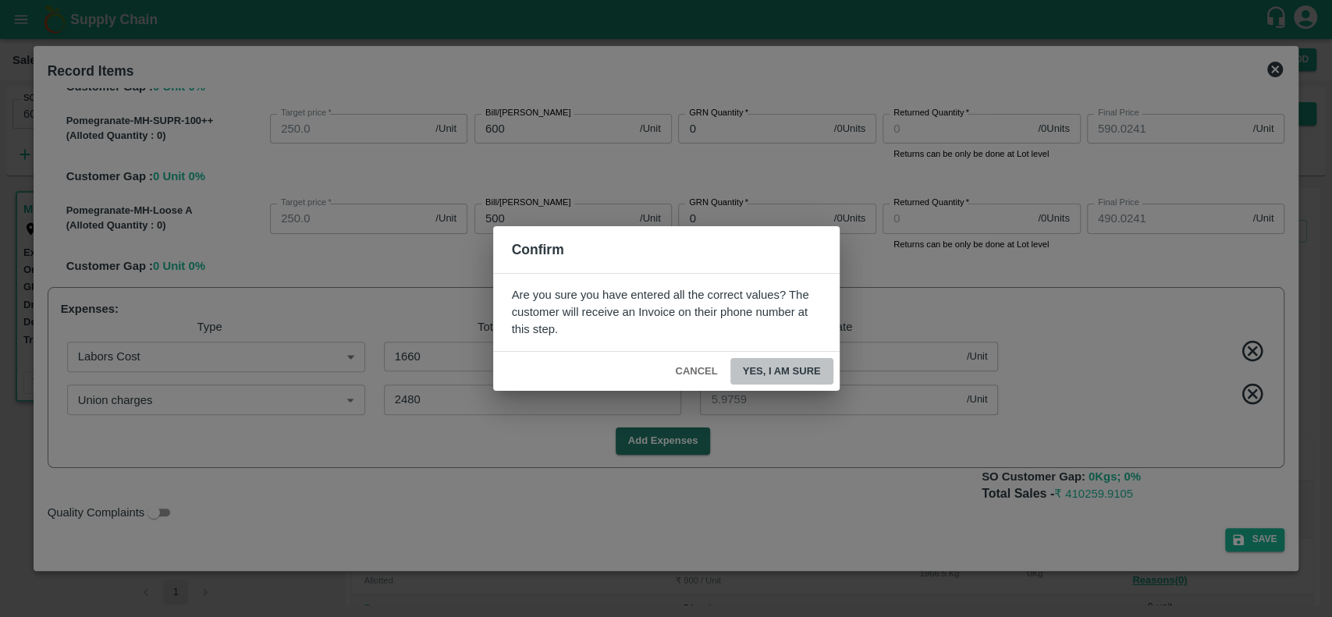
click at [753, 366] on button "Yes, I am sure" at bounding box center [781, 371] width 103 height 27
